Goal: Task Accomplishment & Management: Manage account settings

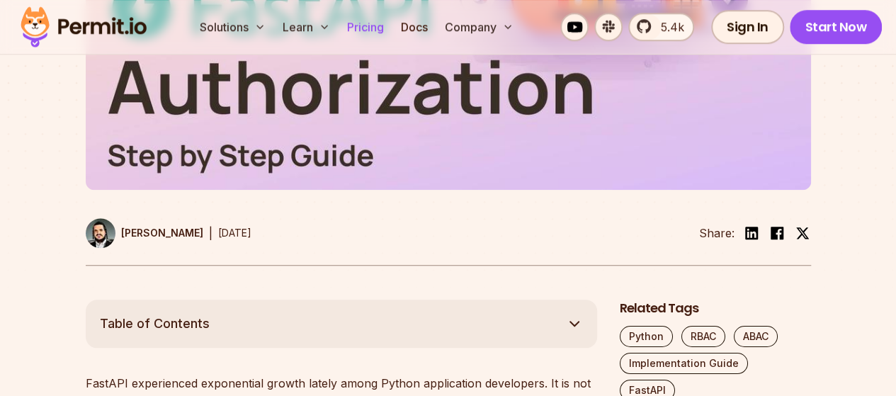
click at [365, 23] on link "Pricing" at bounding box center [365, 27] width 48 height 28
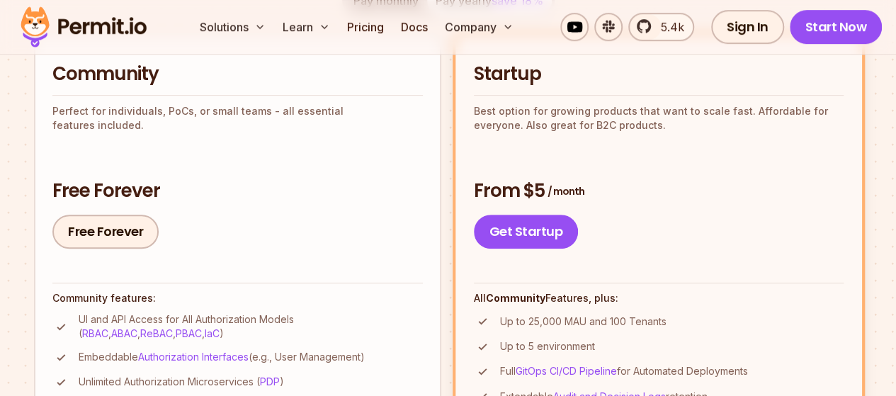
scroll to position [341, 0]
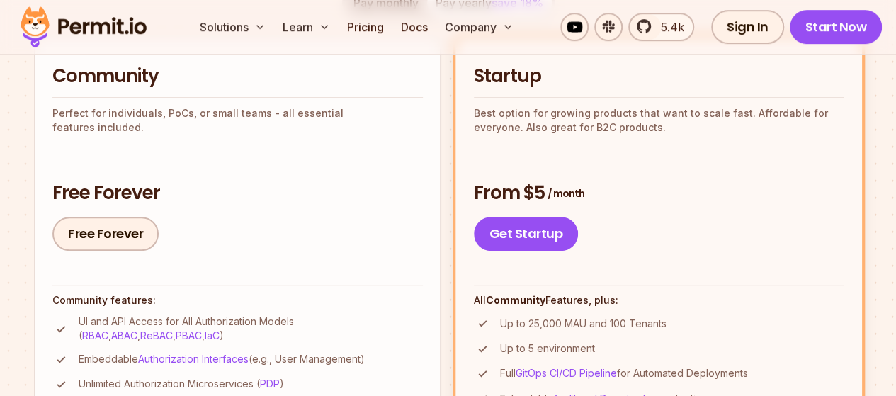
click at [118, 239] on link "Free Forever" at bounding box center [105, 234] width 106 height 34
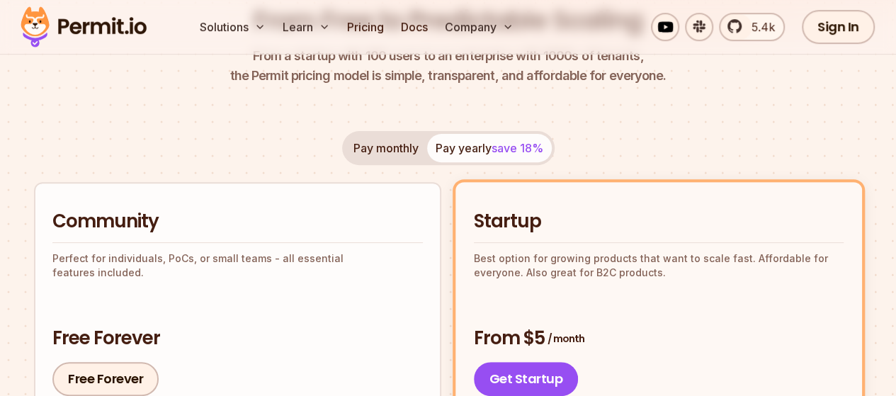
scroll to position [193, 0]
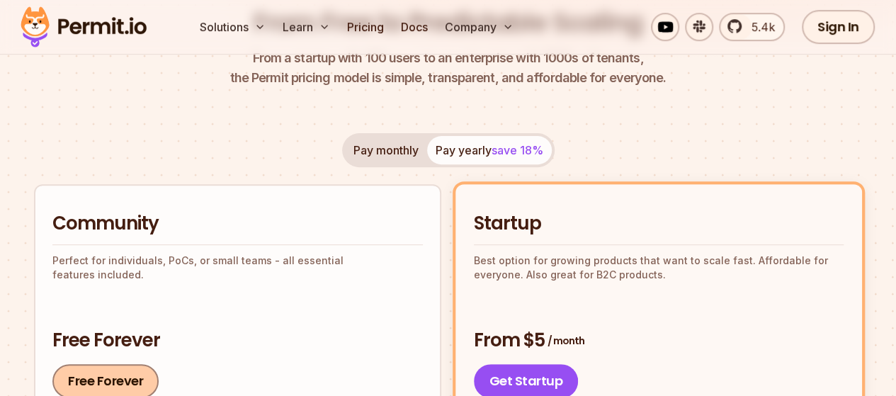
click at [108, 376] on link "Free Forever" at bounding box center [105, 381] width 106 height 34
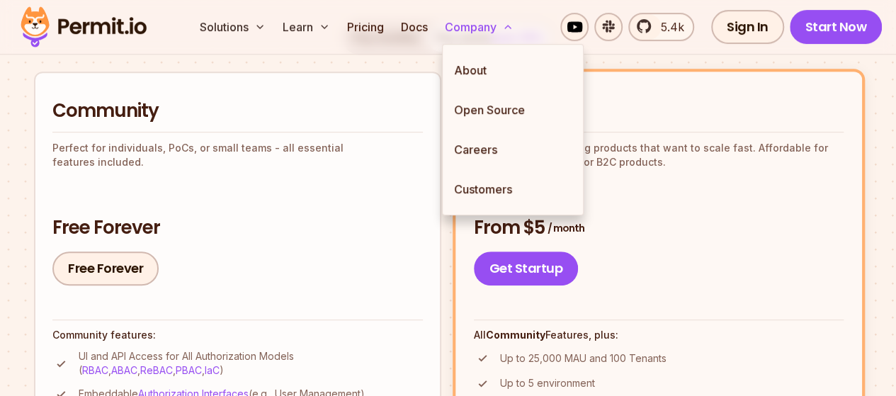
scroll to position [307, 0]
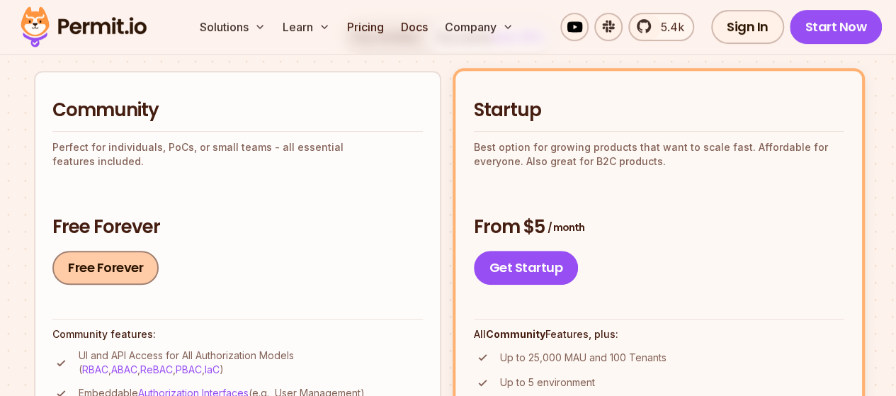
click at [99, 265] on link "Free Forever" at bounding box center [105, 268] width 106 height 34
click at [96, 250] on div "Free Forever Free Forever" at bounding box center [237, 250] width 370 height 71
click at [96, 256] on link "Free Forever" at bounding box center [105, 268] width 106 height 34
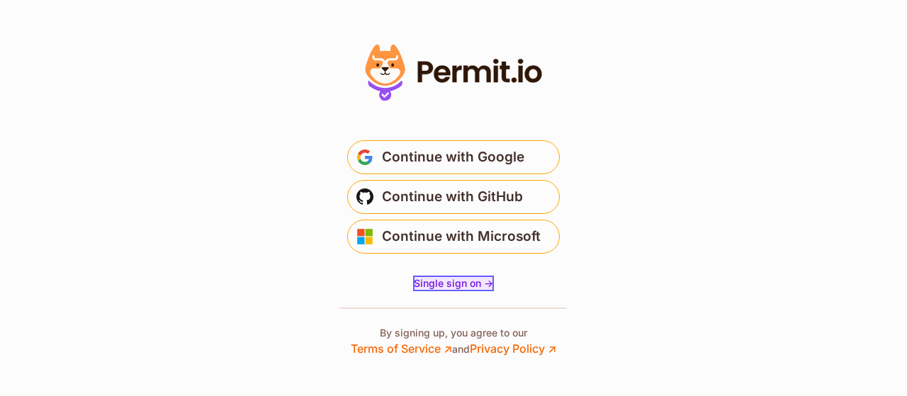
click at [482, 288] on span "Single sign on ->" at bounding box center [453, 283] width 79 height 12
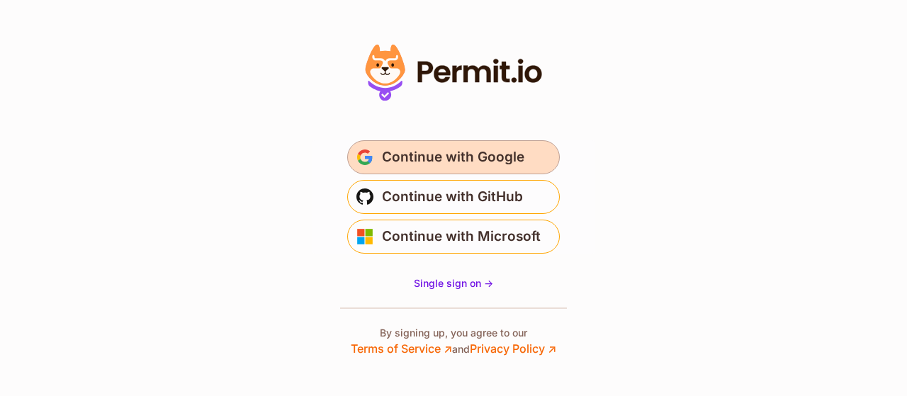
click at [489, 165] on span "Continue with Google" at bounding box center [453, 157] width 142 height 23
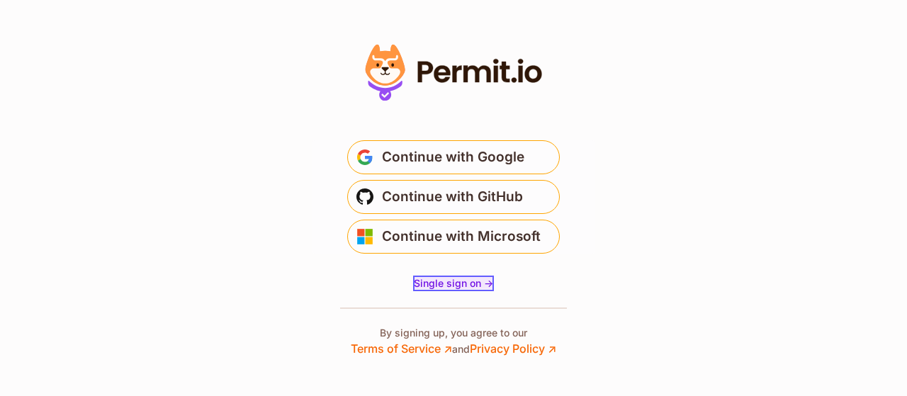
click at [453, 283] on span "Single sign on ->" at bounding box center [453, 283] width 79 height 12
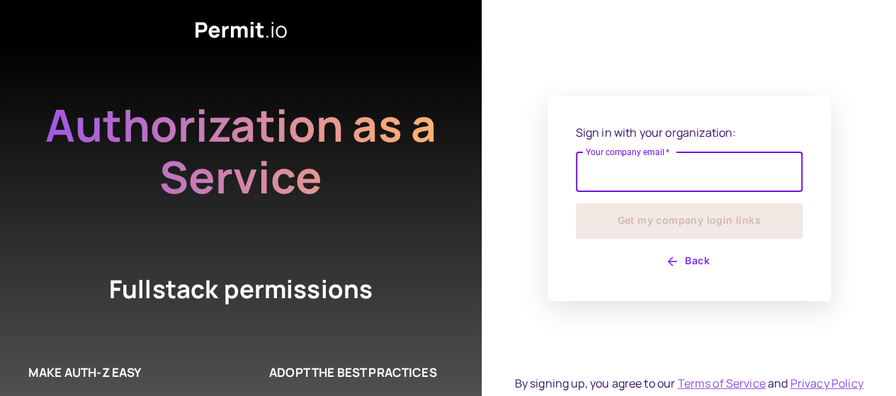
click at [606, 170] on input "Your company email   *" at bounding box center [689, 172] width 227 height 40
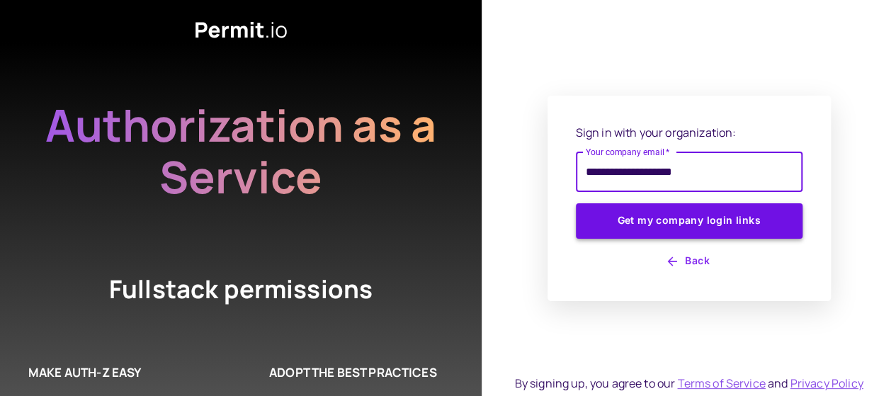
type input "**********"
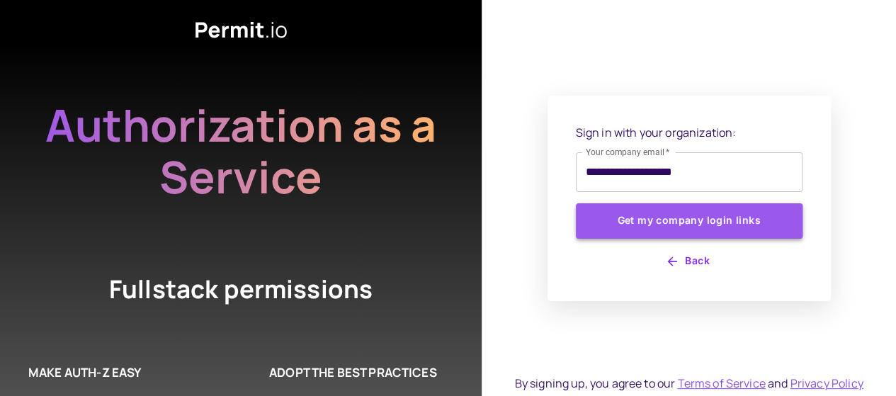
click at [635, 213] on button "Get my company login links" at bounding box center [689, 220] width 227 height 35
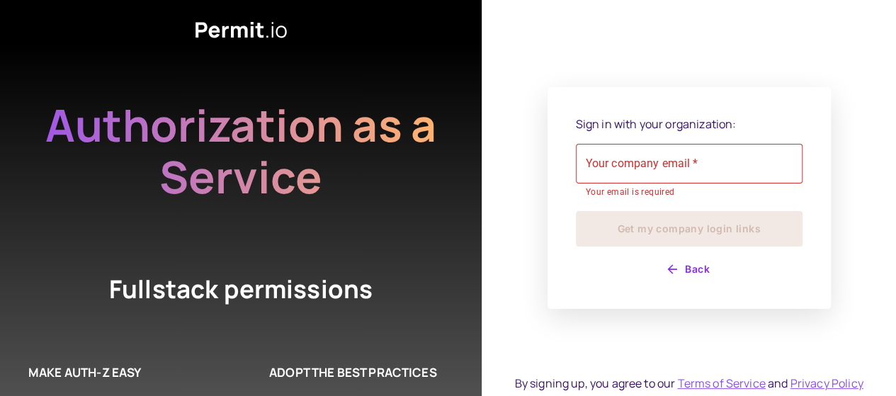
click at [591, 143] on div "Sign in with your organization: Your company email   * Your company email   * Y…" at bounding box center [689, 197] width 227 height 165
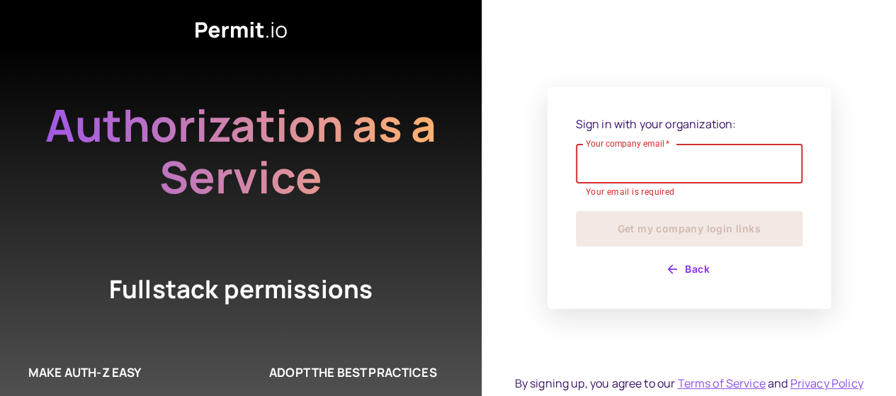
click at [602, 164] on input "Your company email   *" at bounding box center [689, 164] width 227 height 40
paste input "**********"
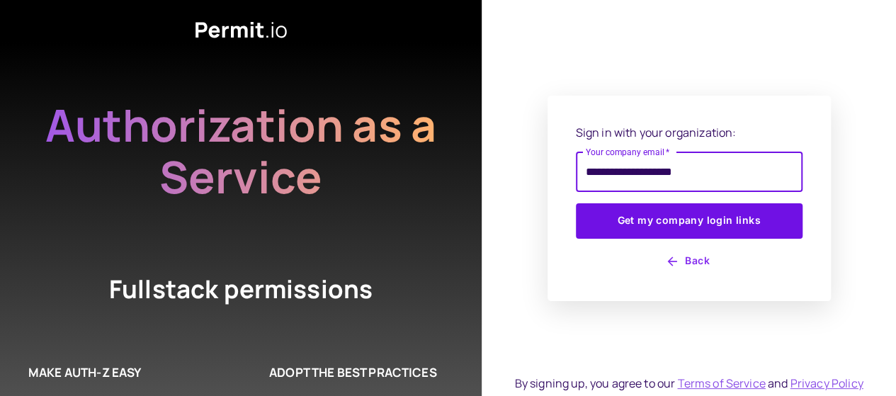
type input "**********"
click at [576, 203] on button "Get my company login links" at bounding box center [689, 220] width 227 height 35
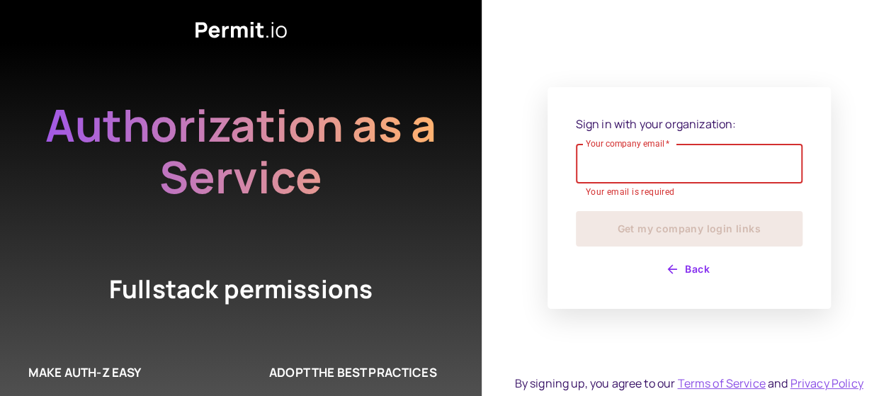
click at [683, 150] on input "Your company email   *" at bounding box center [689, 164] width 227 height 40
paste input "**********"
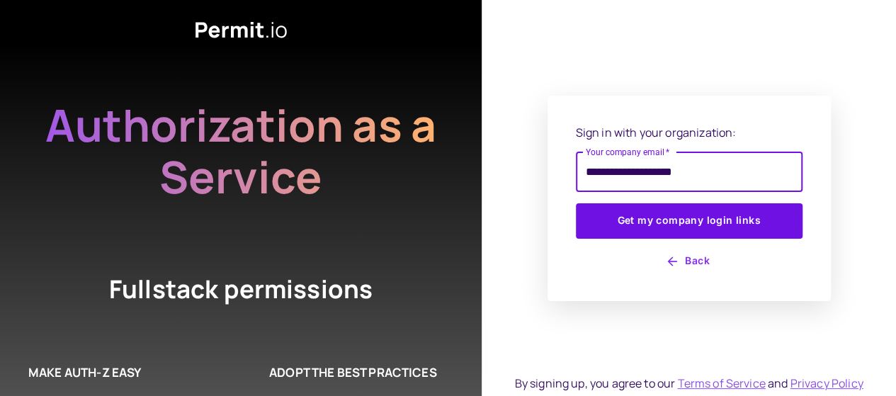
type input "**********"
click at [576, 203] on button "Get my company login links" at bounding box center [689, 220] width 227 height 35
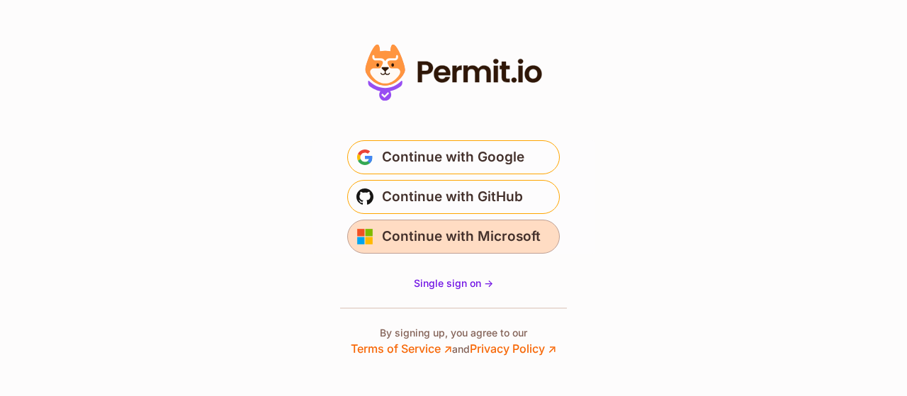
click at [451, 239] on span "Continue with Microsoft" at bounding box center [461, 236] width 159 height 23
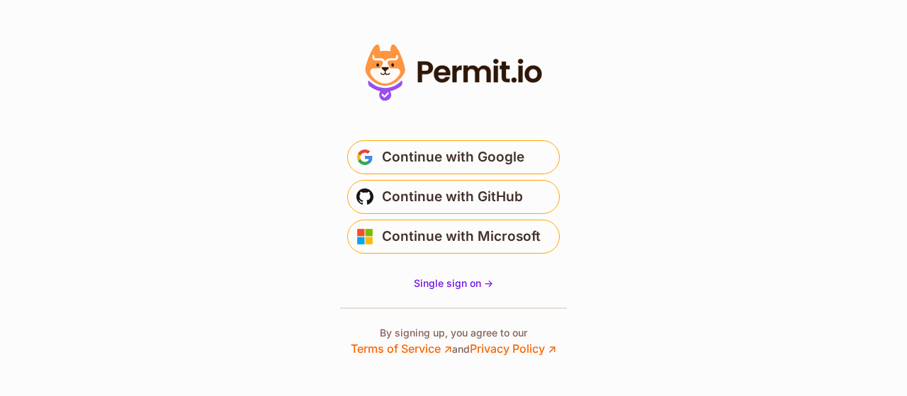
drag, startPoint x: 540, startPoint y: 64, endPoint x: 482, endPoint y: 72, distance: 58.5
click at [482, 72] on icon at bounding box center [453, 72] width 195 height 67
